Goal: Transaction & Acquisition: Subscribe to service/newsletter

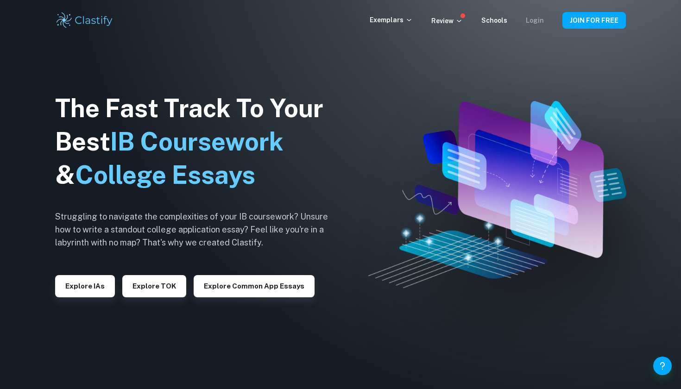
click at [536, 23] on link "Login" at bounding box center [535, 20] width 18 height 7
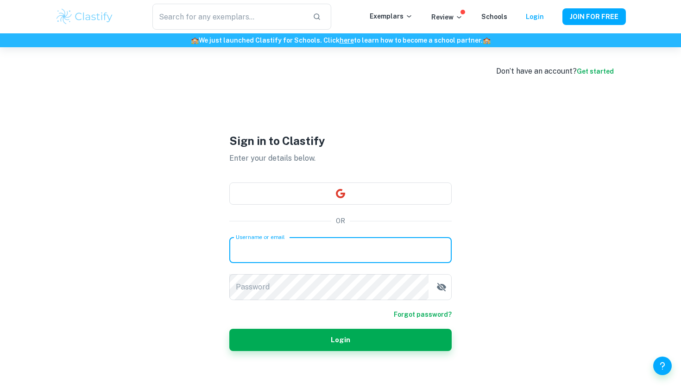
click at [588, 68] on link "Get started" at bounding box center [594, 71] width 37 height 7
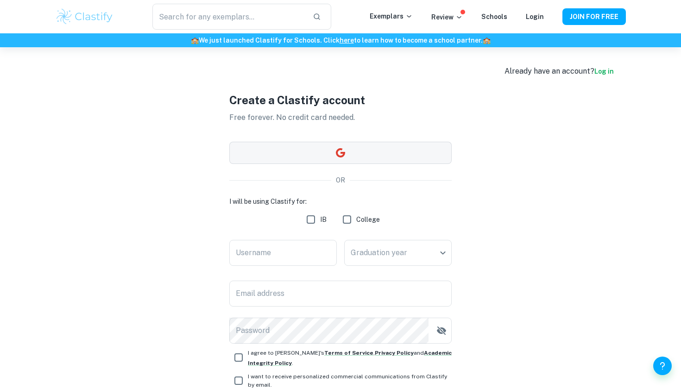
click at [363, 144] on button "button" at bounding box center [340, 153] width 222 height 22
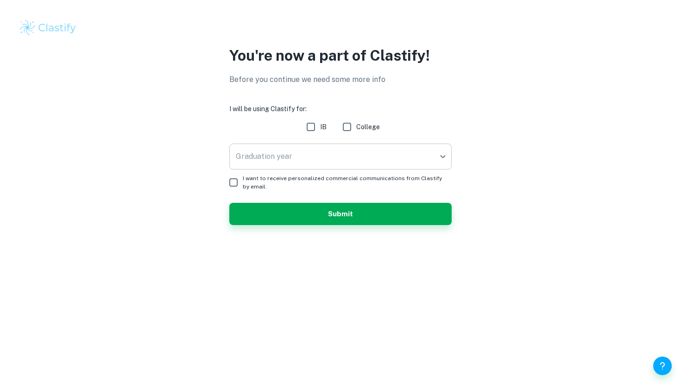
click at [375, 151] on body "We value your privacy We use cookies to enhance your browsing experience, serve…" at bounding box center [340, 194] width 681 height 389
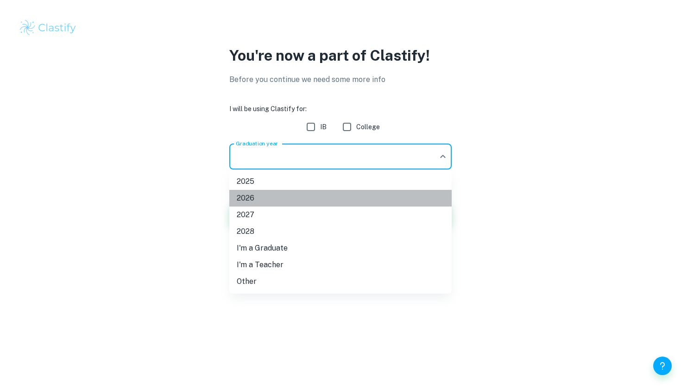
click at [351, 199] on li "2026" at bounding box center [340, 198] width 222 height 17
type input "2026"
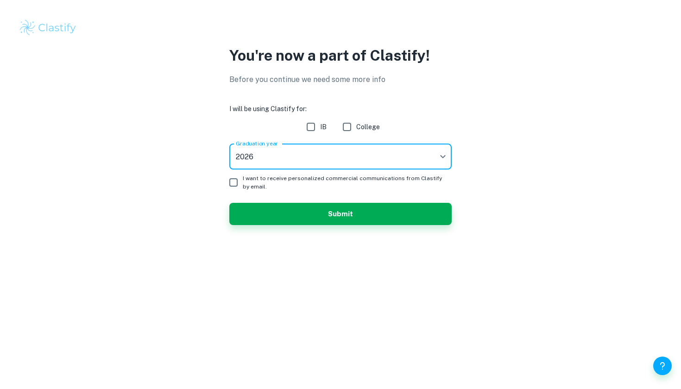
click at [313, 127] on input "IB" at bounding box center [310, 127] width 19 height 19
checkbox input "true"
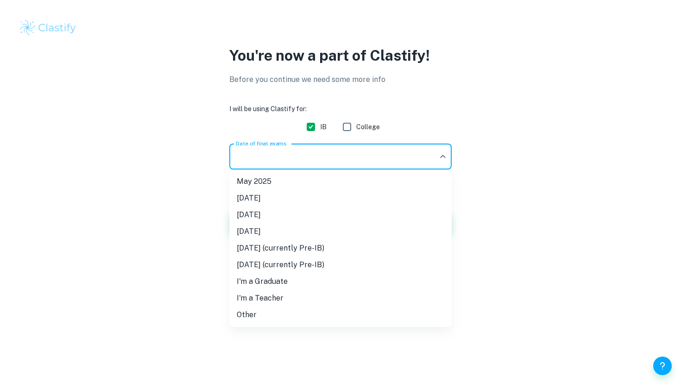
click at [307, 156] on body "We value your privacy We use cookies to enhance your browsing experience, serve…" at bounding box center [340, 194] width 681 height 389
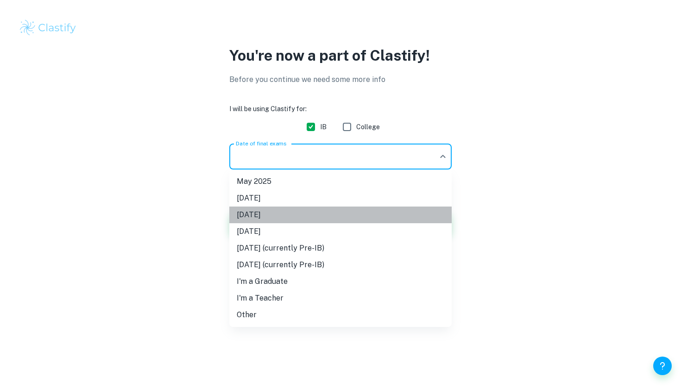
click at [289, 212] on li "May 2026" at bounding box center [340, 215] width 222 height 17
type input "M26"
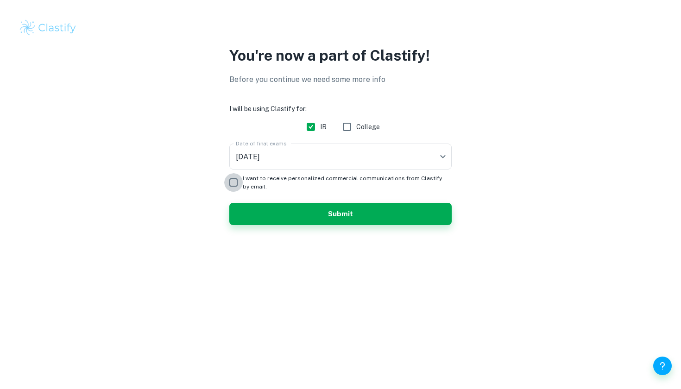
click at [241, 182] on input "I want to receive personalized commercial communications from Clastify by email." at bounding box center [233, 182] width 19 height 19
checkbox input "false"
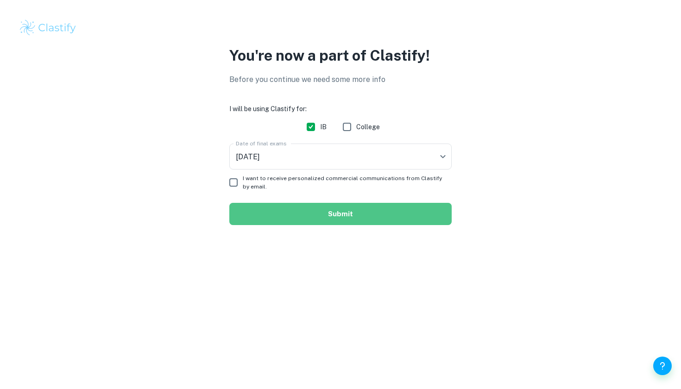
click at [273, 214] on button "Submit" at bounding box center [340, 214] width 222 height 22
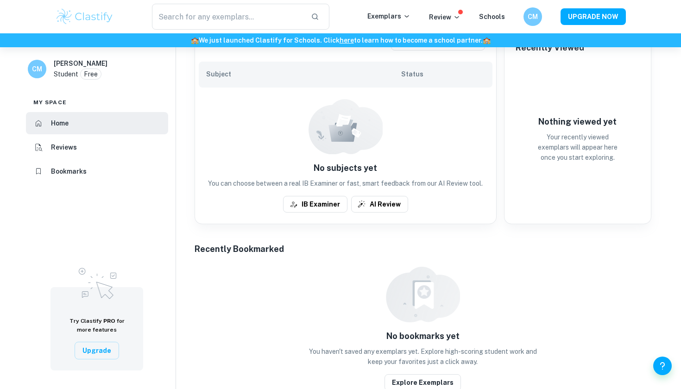
scroll to position [233, 0]
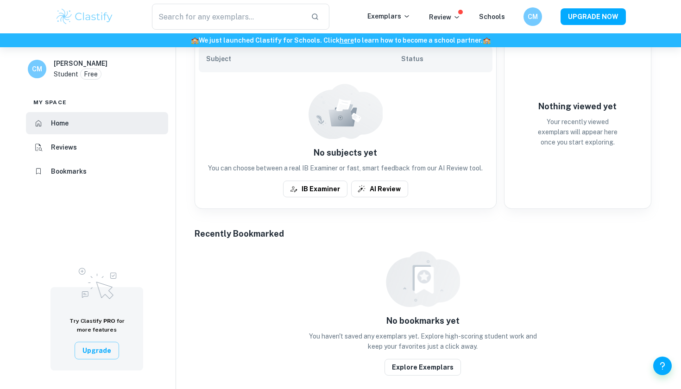
click at [102, 347] on button "Upgrade" at bounding box center [97, 351] width 44 height 18
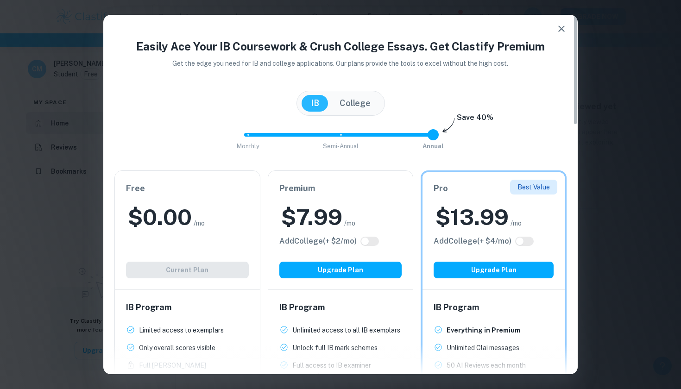
scroll to position [14, 0]
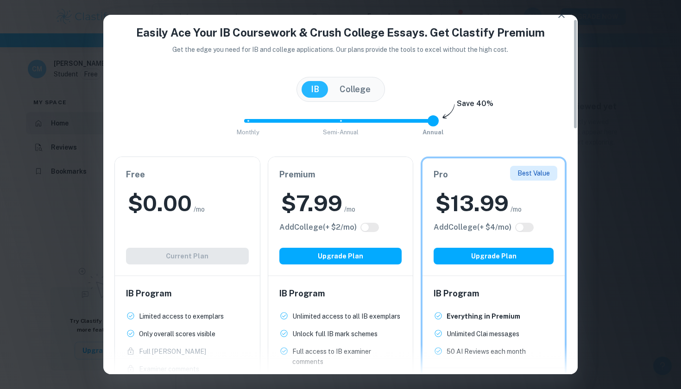
click at [528, 228] on input "checkbox" at bounding box center [519, 227] width 22 height 7
checkbox input "true"
click at [527, 228] on input "checkbox" at bounding box center [529, 227] width 22 height 7
checkbox input "false"
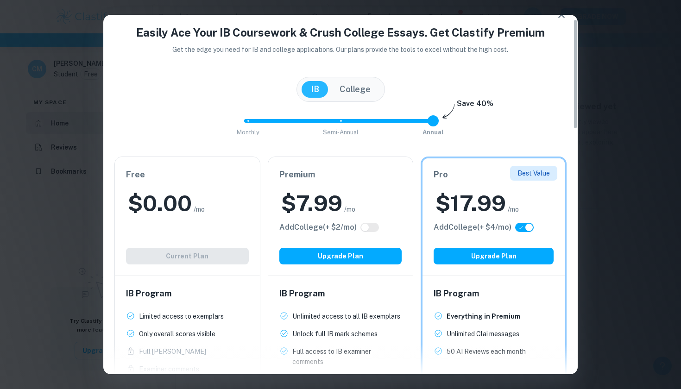
checkbox input "false"
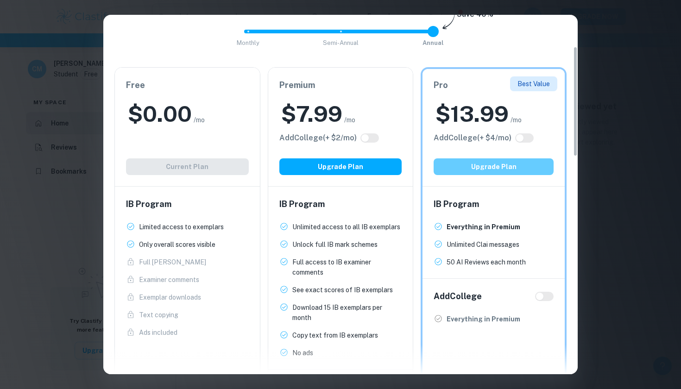
scroll to position [98, 0]
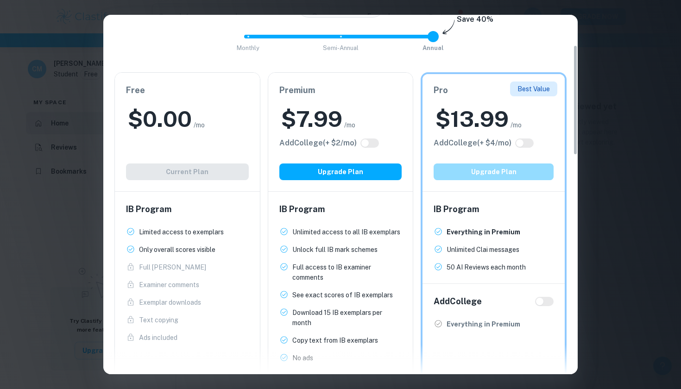
click at [508, 169] on button "Upgrade Plan" at bounding box center [493, 171] width 120 height 17
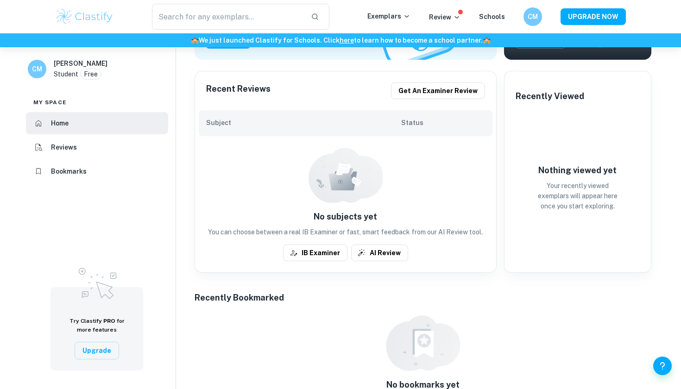
scroll to position [172, 0]
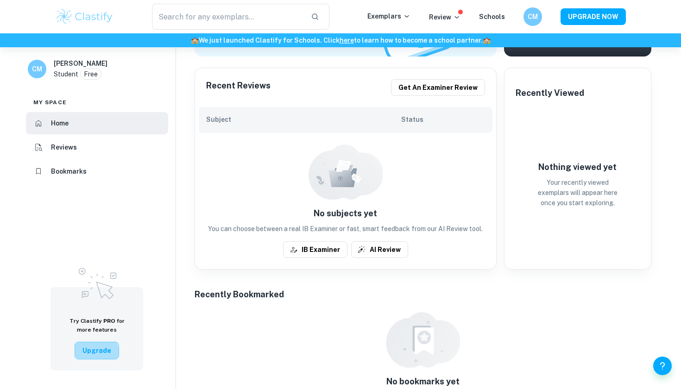
click at [90, 355] on button "Upgrade" at bounding box center [97, 351] width 44 height 18
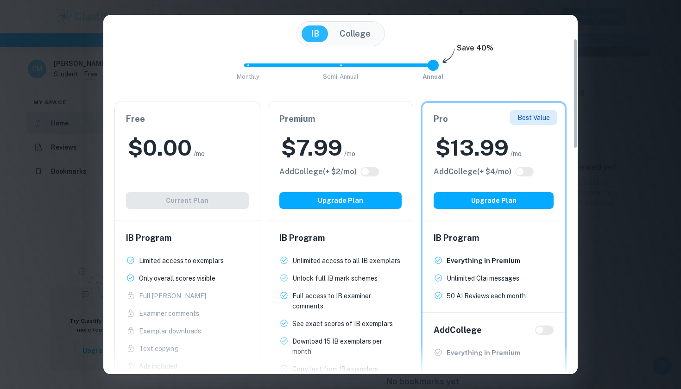
scroll to position [78, 0]
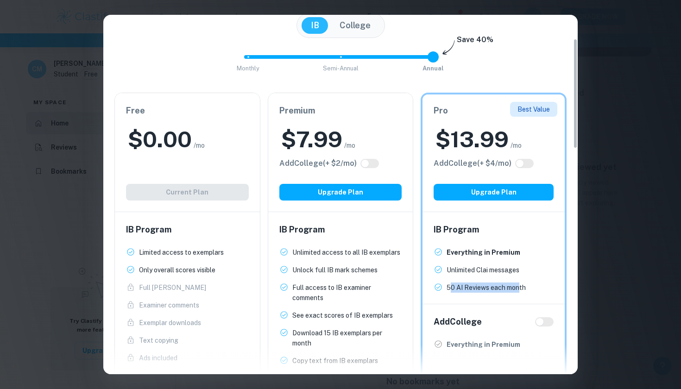
drag, startPoint x: 451, startPoint y: 289, endPoint x: 519, endPoint y: 286, distance: 67.7
click at [519, 286] on p "50 AI Reviews each month" at bounding box center [485, 287] width 79 height 10
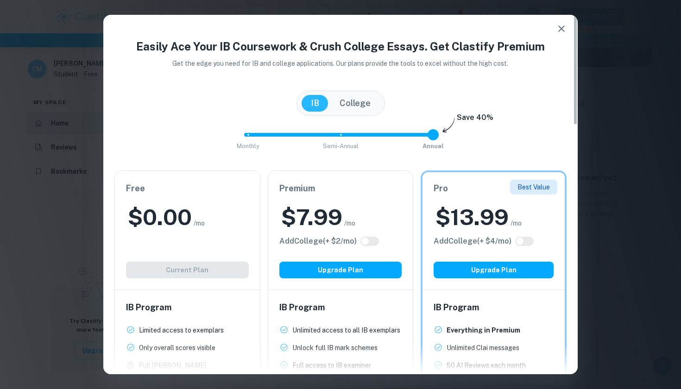
scroll to position [0, 0]
click at [500, 272] on button "Upgrade Plan" at bounding box center [493, 270] width 120 height 17
